Goal: Communication & Community: Answer question/provide support

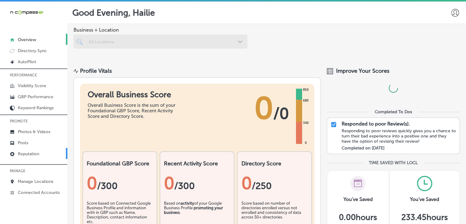
click at [65, 157] on link "Reputation" at bounding box center [33, 153] width 67 height 11
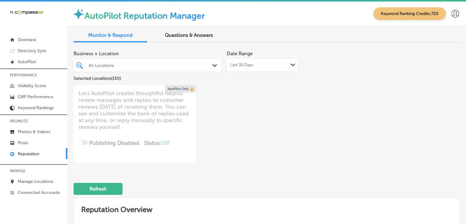
click at [266, 68] on div "Last 30 Days Path Created with Sketch." at bounding box center [263, 64] width 72 height 13
click at [337, 78] on div "Business + Location All Locations Path Created with Sketch. Selected Locations …" at bounding box center [267, 104] width 386 height 115
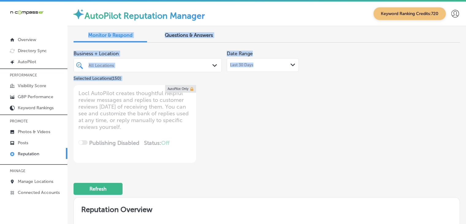
click at [459, 18] on div "AutoPilot Reputation Manager Keyword Ranking Credits: 720" at bounding box center [266, 14] width 399 height 25
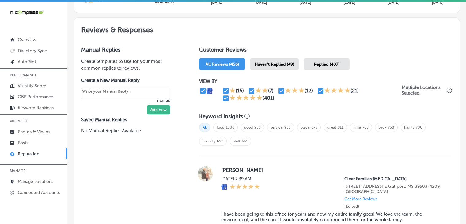
scroll to position [363, 0]
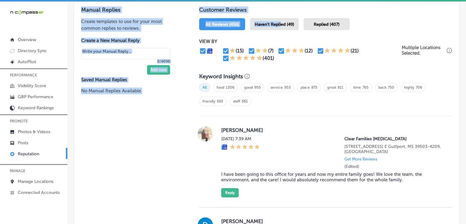
click at [279, 22] on span "Haven't Replied (49)" at bounding box center [275, 24] width 40 height 5
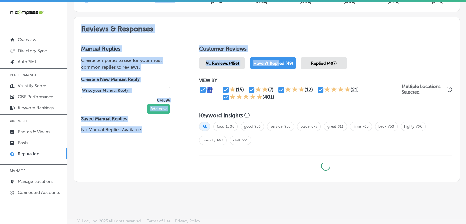
scroll to position [363, 0]
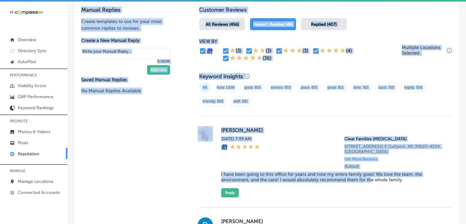
click at [370, 187] on div "[PERSON_NAME] [DATE] 7:39 AM Clear Families [MEDICAL_DATA] [STREET_ADDRESS] [GE…" at bounding box center [331, 161] width 221 height 71
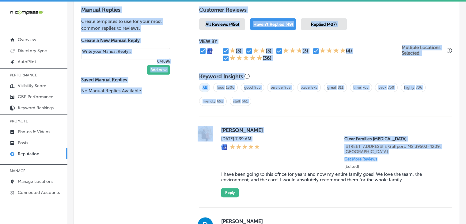
drag, startPoint x: 326, startPoint y: 187, endPoint x: 321, endPoint y: 186, distance: 5.3
drag, startPoint x: 321, startPoint y: 165, endPoint x: 314, endPoint y: 172, distance: 9.7
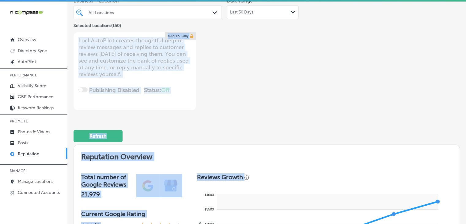
scroll to position [0, 0]
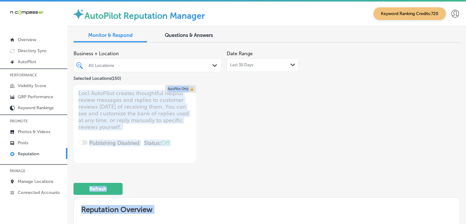
click at [283, 97] on div "Business + Location All Locations Path Created with Sketch. Selected Locations …" at bounding box center [190, 104] width 232 height 115
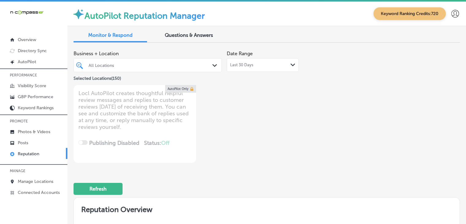
click at [260, 59] on div "Last 30 Days Path Created with Sketch." at bounding box center [263, 64] width 72 height 13
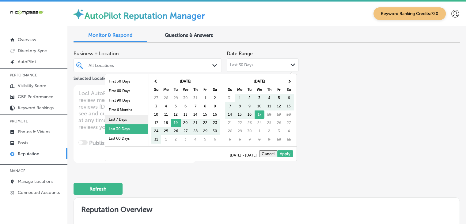
click at [120, 120] on li "Last 7 Days" at bounding box center [126, 119] width 43 height 9
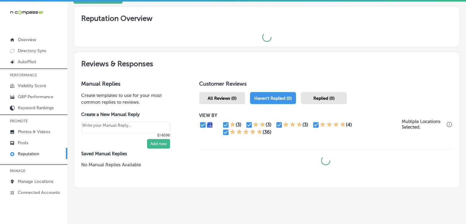
scroll to position [197, 0]
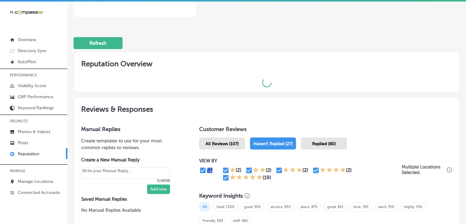
type textarea "x"
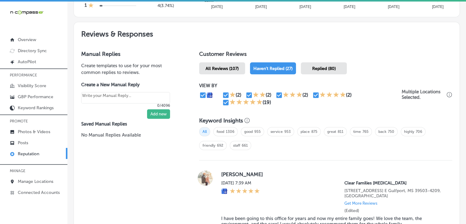
scroll to position [319, 0]
click at [229, 102] on icon at bounding box center [232, 102] width 6 height 6
click at [226, 101] on input "checkbox" at bounding box center [225, 102] width 7 height 7
checkbox input "false"
type textarea "x"
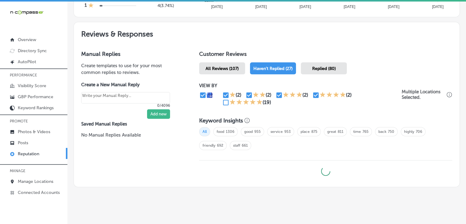
click at [315, 95] on input "checkbox" at bounding box center [315, 94] width 7 height 7
checkbox input "false"
type textarea "x"
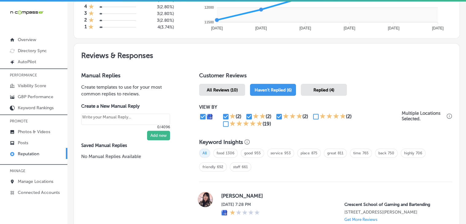
scroll to position [299, 0]
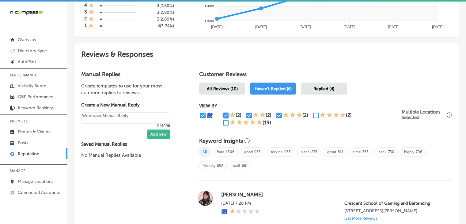
click at [223, 115] on input "checkbox" at bounding box center [225, 115] width 7 height 7
checkbox input "false"
type textarea "x"
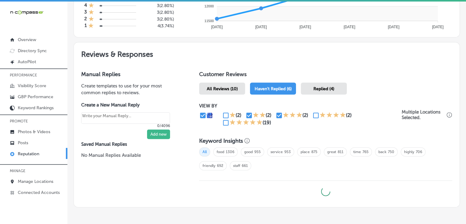
click at [246, 113] on input "checkbox" at bounding box center [248, 115] width 7 height 7
checkbox input "false"
type textarea "x"
click at [273, 114] on div "(2)" at bounding box center [260, 115] width 30 height 7
click at [277, 114] on input "checkbox" at bounding box center [278, 115] width 7 height 7
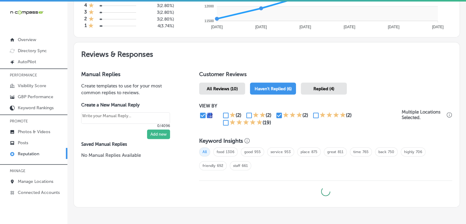
checkbox input "false"
type textarea "x"
click at [320, 114] on icon at bounding box center [323, 115] width 6 height 6
click at [314, 115] on input "checkbox" at bounding box center [315, 115] width 7 height 7
checkbox input "true"
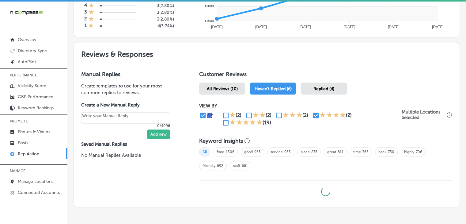
type textarea "x"
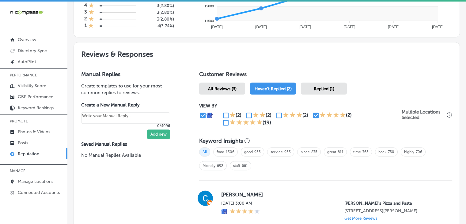
click at [229, 120] on icon at bounding box center [232, 122] width 6 height 6
click at [224, 122] on input "checkbox" at bounding box center [225, 122] width 7 height 7
checkbox input "true"
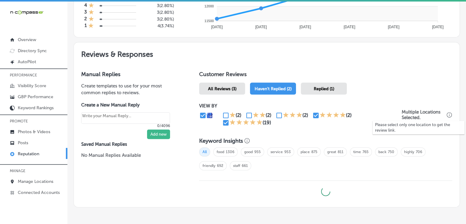
type textarea "x"
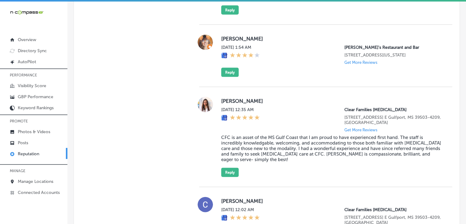
scroll to position [1321, 0]
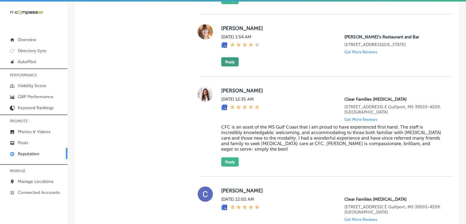
click at [236, 66] on button "Reply" at bounding box center [229, 61] width 17 height 9
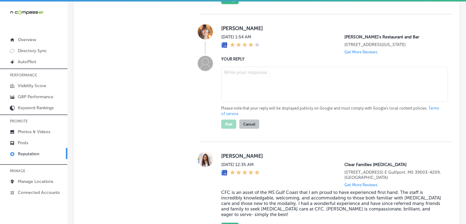
click at [241, 93] on textarea at bounding box center [334, 84] width 227 height 35
paste textarea "Hi [PERSON_NAME], thank you for the 4-star rating! We’re glad to hear you enjoy…"
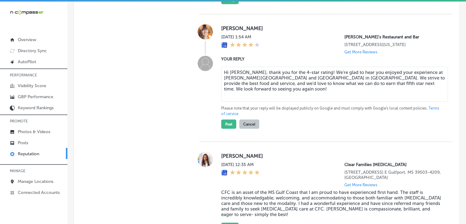
type textarea "Hi [PERSON_NAME], thank you for the 4-star rating! We’re glad to hear you enjoy…"
type textarea "x"
type textarea "Hi [PERSON_NAME], thank you for the 4-star rating! We’re glad to hear you enjoy…"
click at [233, 129] on button "Post" at bounding box center [228, 123] width 15 height 9
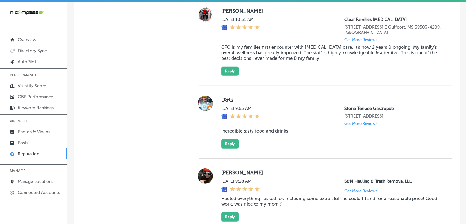
scroll to position [1689, 0]
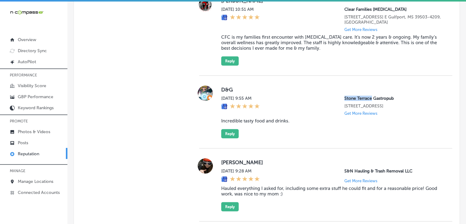
drag, startPoint x: 336, startPoint y: 104, endPoint x: 367, endPoint y: 106, distance: 30.4
click at [367, 106] on div "[DATE] 9:55 AM Stone Terrace Gastropub [STREET_ADDRESS] Get More Reviews" at bounding box center [331, 106] width 221 height 20
copy p "Stone Terrace"
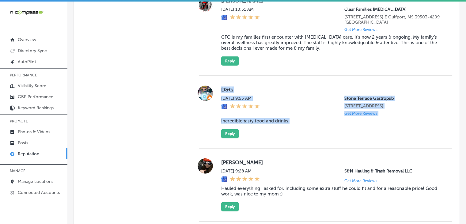
drag, startPoint x: 219, startPoint y: 100, endPoint x: 290, endPoint y: 140, distance: 81.4
click at [290, 138] on div "D&G [DATE] 9:55 AM Stone Terrace Gastropub [STREET_ADDRESS] Get More Reviews In…" at bounding box center [325, 111] width 253 height 53
copy div "D&G [DATE] 9:55 AM Stone Terrace Gastropub [STREET_ADDRESS] Get More Reviews In…"
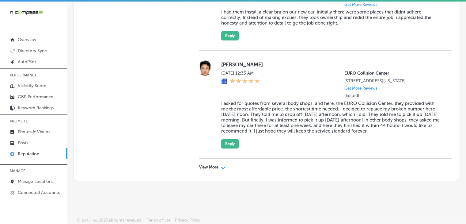
scroll to position [1967, 0]
click at [222, 173] on div "View More Path Created with Sketch." at bounding box center [325, 166] width 253 height 17
click at [222, 169] on div "View More Path Created with Sketch." at bounding box center [325, 166] width 253 height 17
click at [222, 168] on icon "Path Created with Sketch." at bounding box center [223, 167] width 5 height 3
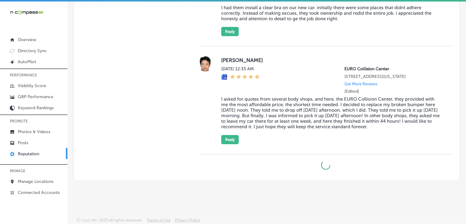
type textarea "x"
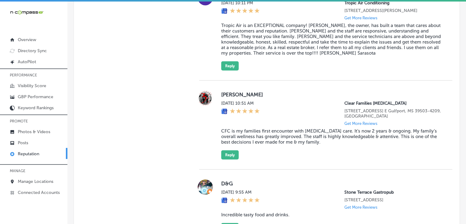
scroll to position [1656, 0]
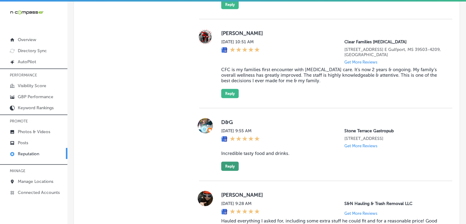
drag, startPoint x: 228, startPoint y: 172, endPoint x: 228, endPoint y: 181, distance: 9.2
click at [228, 171] on div "D&G [DATE] 9:55 AM Stone Terrace Gastropub [STREET_ADDRESS] Get More Reviews In…" at bounding box center [331, 144] width 221 height 53
click at [228, 171] on button "Reply" at bounding box center [229, 165] width 17 height 9
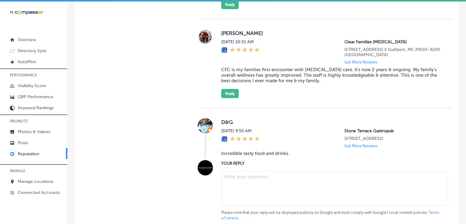
click at [241, 201] on textarea at bounding box center [334, 188] width 227 height 35
paste textarea "Thank you so much for your kind words, D&G! We’re thrilled to hear you enjoyed …"
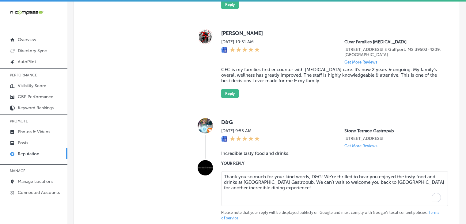
scroll to position [1779, 0]
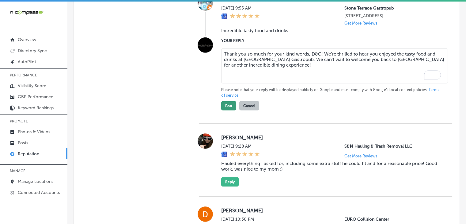
type textarea "Thank you so much for your kind words, D&G! We’re thrilled to hear you enjoyed …"
click at [227, 110] on button "Post" at bounding box center [228, 105] width 15 height 9
type textarea "x"
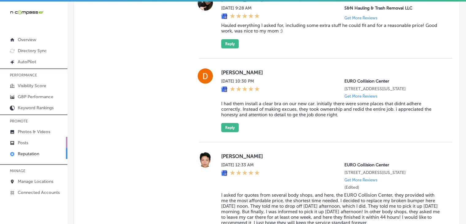
click at [59, 142] on link "Posts" at bounding box center [33, 142] width 67 height 11
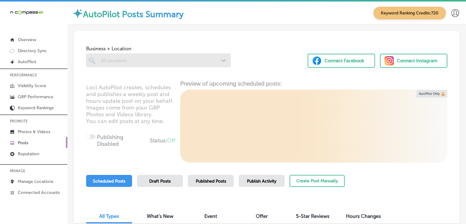
click at [272, 185] on div "Publish Activity" at bounding box center [262, 181] width 46 height 12
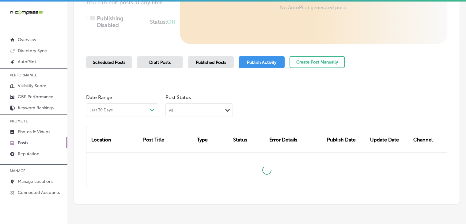
scroll to position [123, 0]
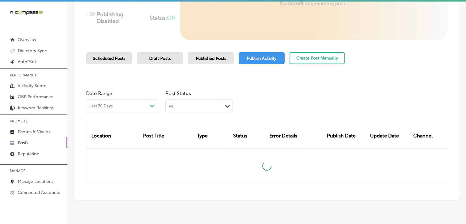
click at [205, 115] on div "Location Post Title Type Status Error Details Publish Date Update Date Channel" at bounding box center [266, 148] width 361 height 70
click at [206, 112] on div "All Path Created with Sketch." at bounding box center [198, 105] width 67 height 13
click at [189, 104] on div "All" at bounding box center [194, 106] width 57 height 6
click at [190, 136] on div "Failed" at bounding box center [199, 136] width 67 height 9
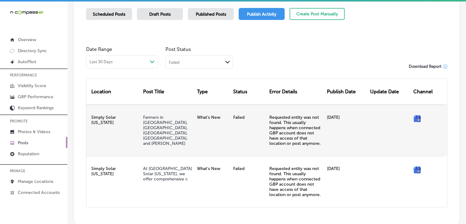
scroll to position [205, 0]
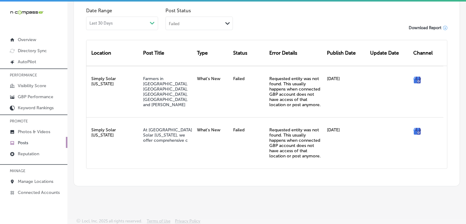
click at [184, 30] on div "Location Post Title Type Status Error Details Publish Date Update Date Channel …" at bounding box center [266, 99] width 361 height 138
click at [184, 27] on div "Failed Path Created with Sketch." at bounding box center [199, 23] width 67 height 12
click at [183, 59] on label "Rejected By Google" at bounding box center [190, 62] width 42 height 6
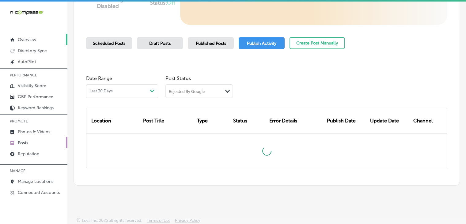
scroll to position [205, 0]
